Goal: Task Accomplishment & Management: Use online tool/utility

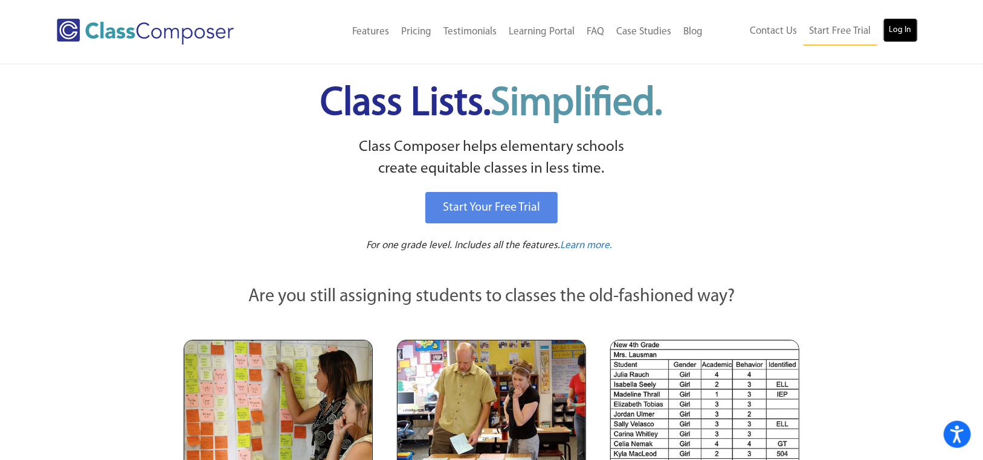
click at [910, 22] on link "Log In" at bounding box center [900, 30] width 34 height 24
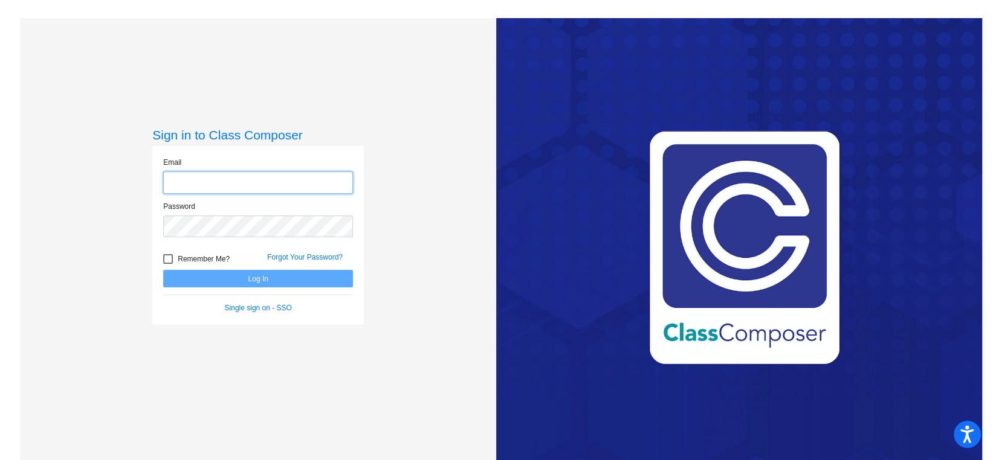
type input "[EMAIL_ADDRESS][DOMAIN_NAME]"
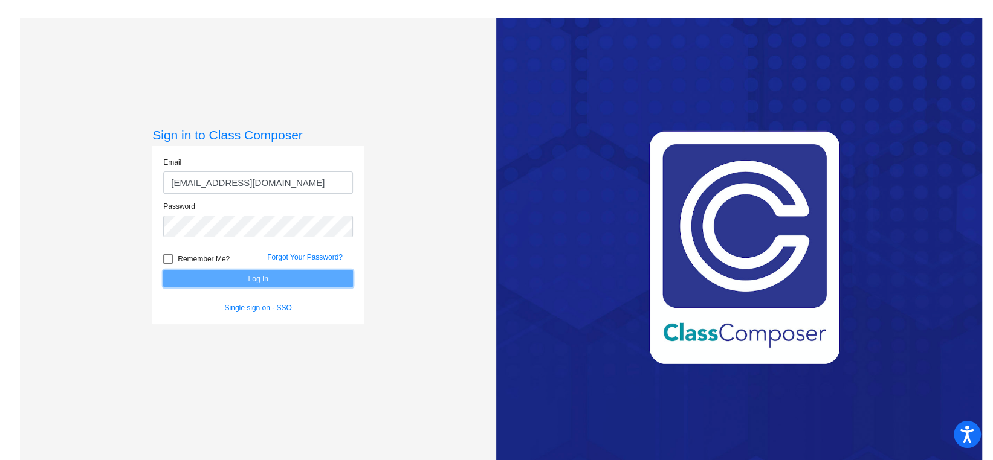
click at [304, 277] on button "Log In" at bounding box center [258, 279] width 190 height 18
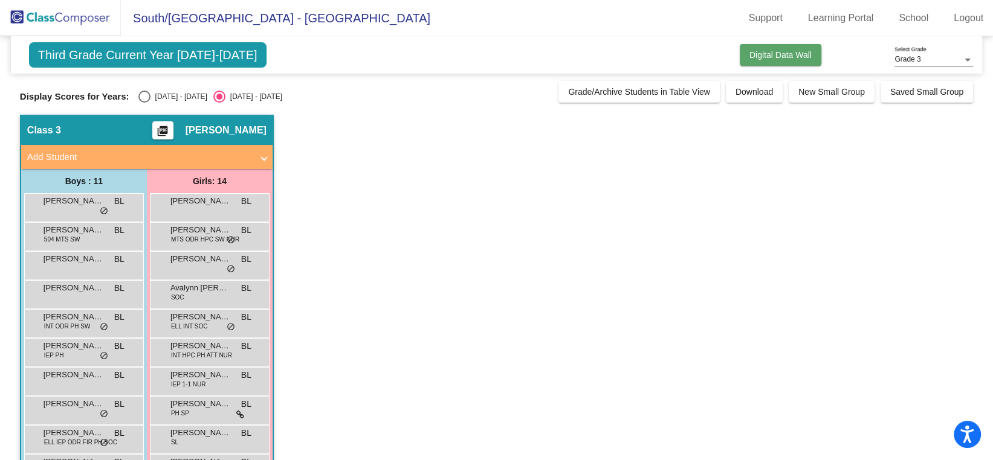
click at [760, 51] on span "Digital Data Wall" at bounding box center [780, 55] width 62 height 10
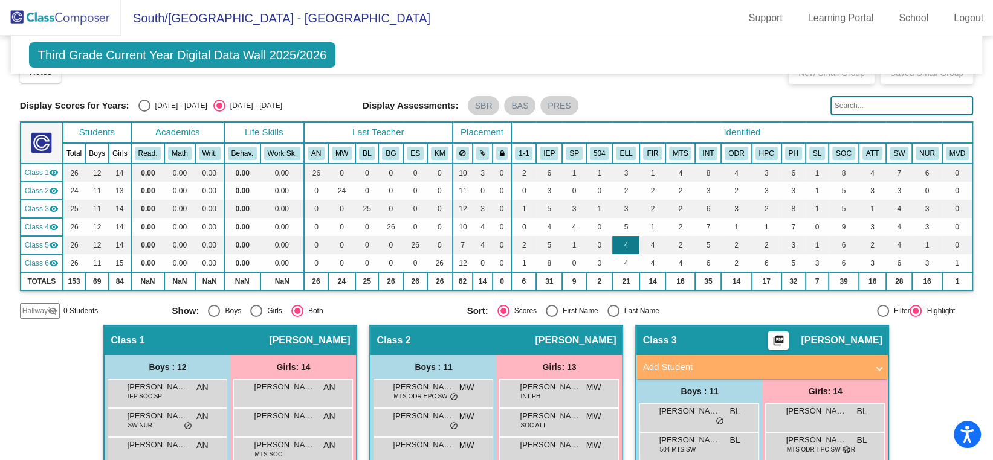
scroll to position [22, 0]
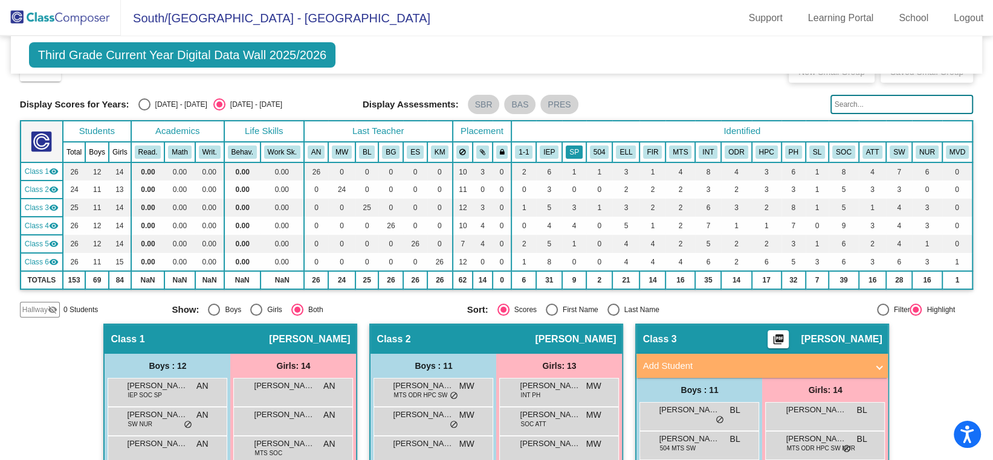
click at [569, 155] on button "SP" at bounding box center [573, 152] width 17 height 13
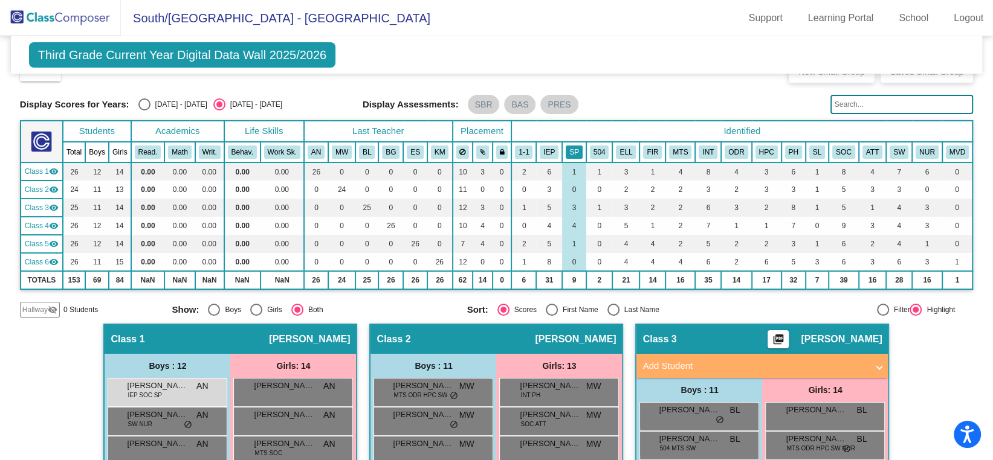
click at [565, 146] on button "SP" at bounding box center [573, 152] width 17 height 13
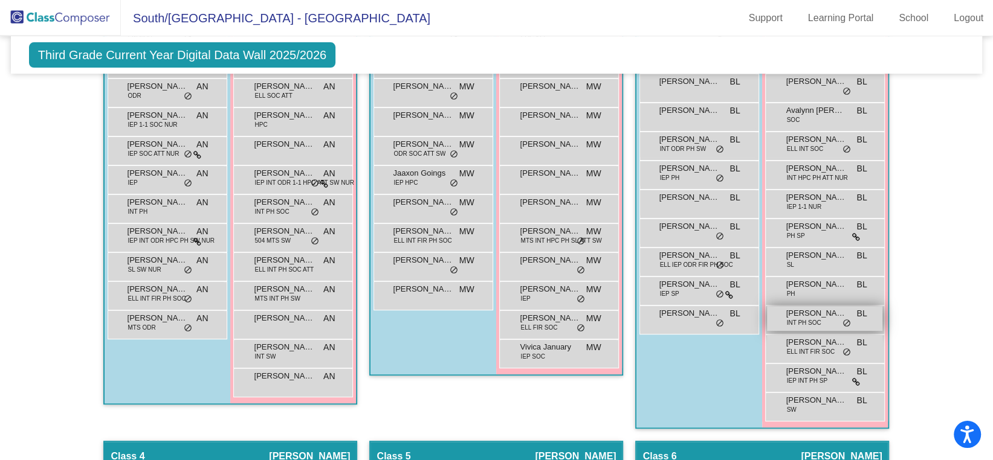
scroll to position [457, 0]
